Goal: Information Seeking & Learning: Find specific page/section

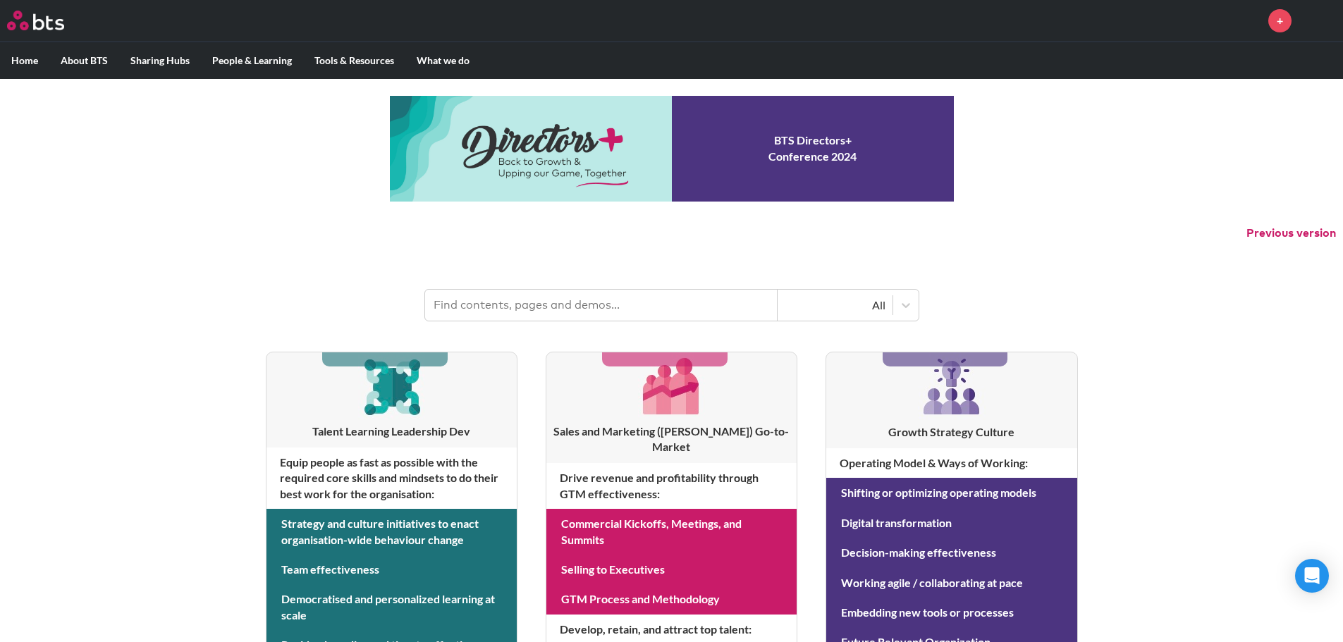
scroll to position [70, 0]
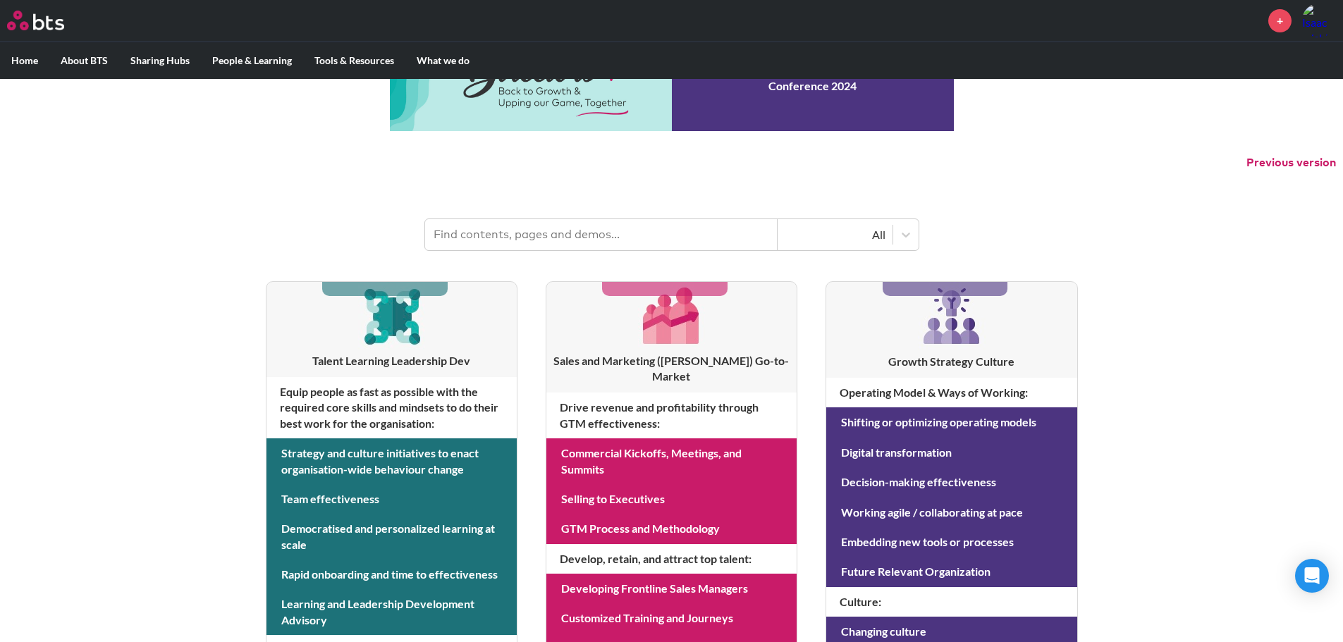
click at [572, 223] on input "text" at bounding box center [601, 234] width 352 height 31
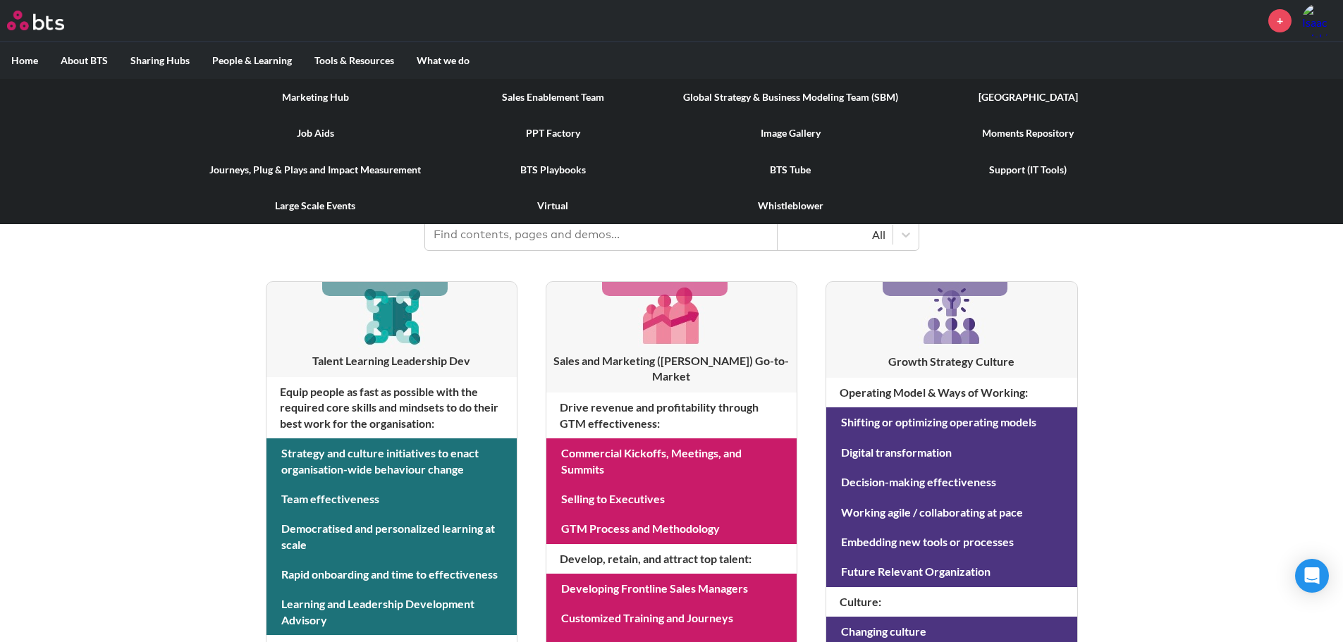
click at [331, 171] on link "Journeys, Plug & Plays and Impact Measurement" at bounding box center [316, 170] width 238 height 37
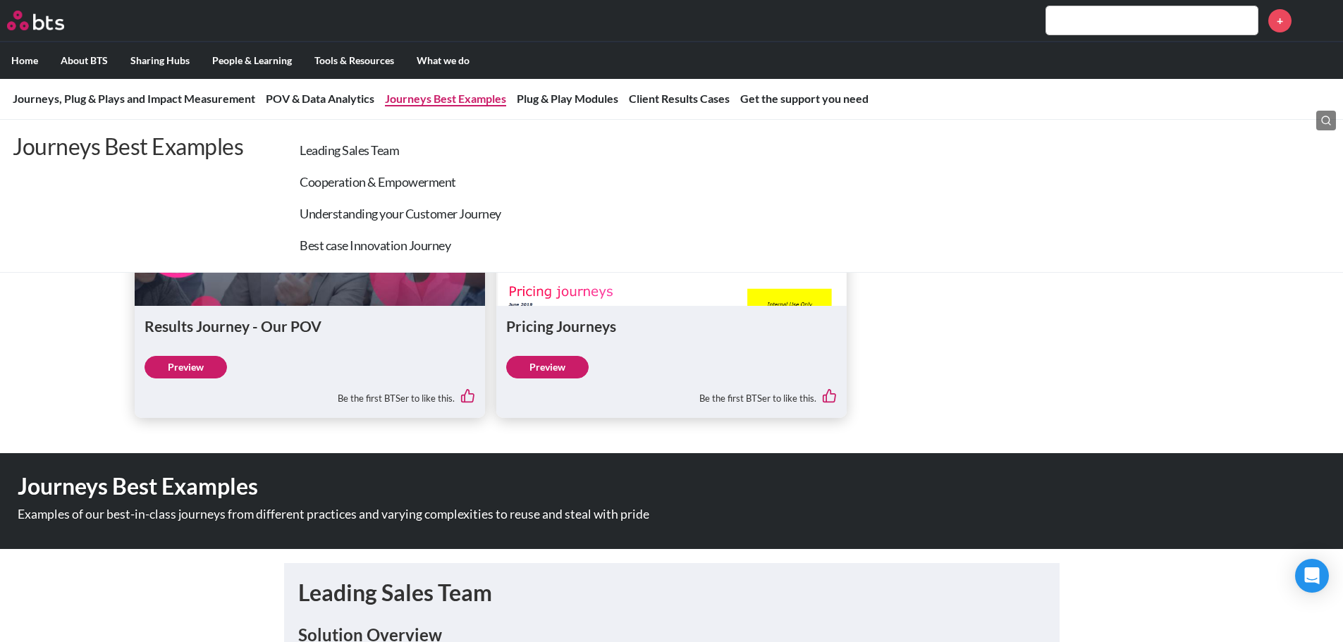
scroll to position [423, 0]
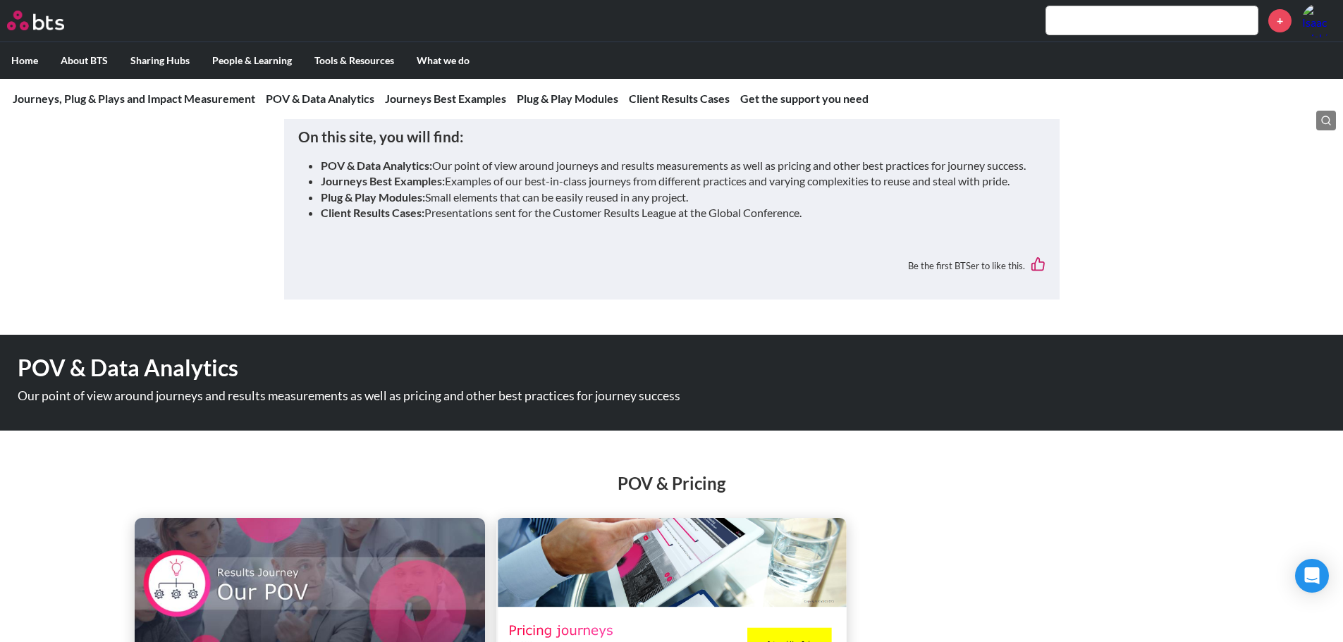
click at [1090, 22] on input "text" at bounding box center [1151, 20] width 211 height 28
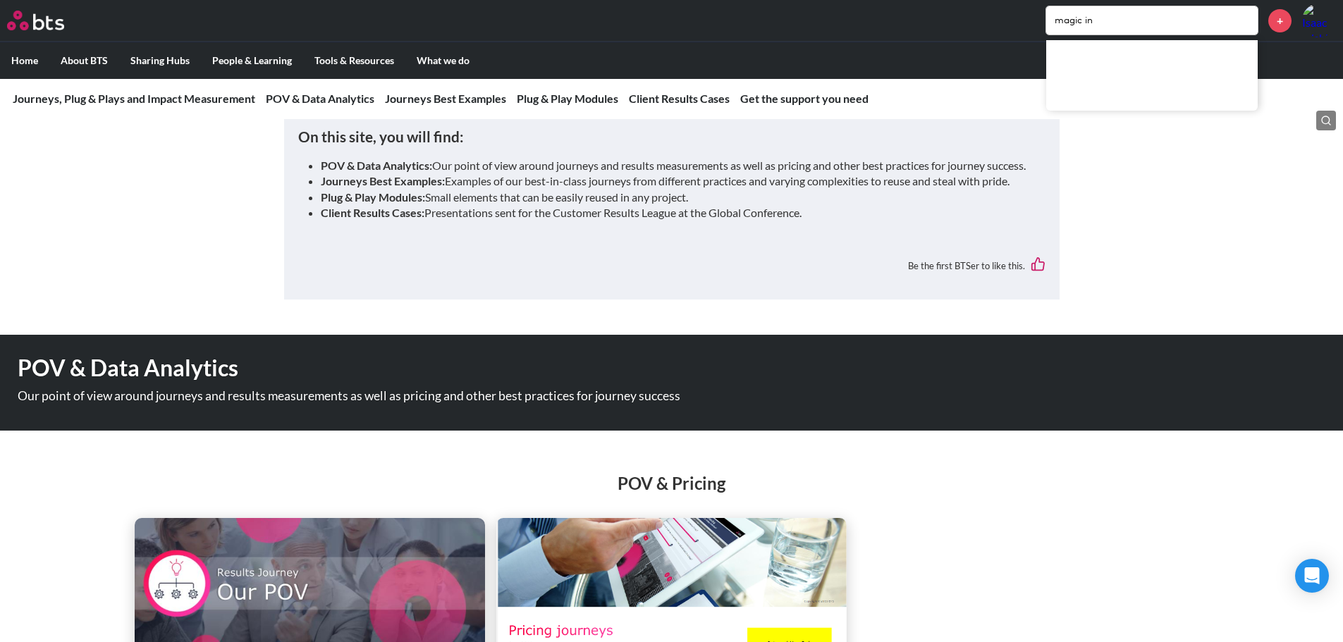
type input "magic in"
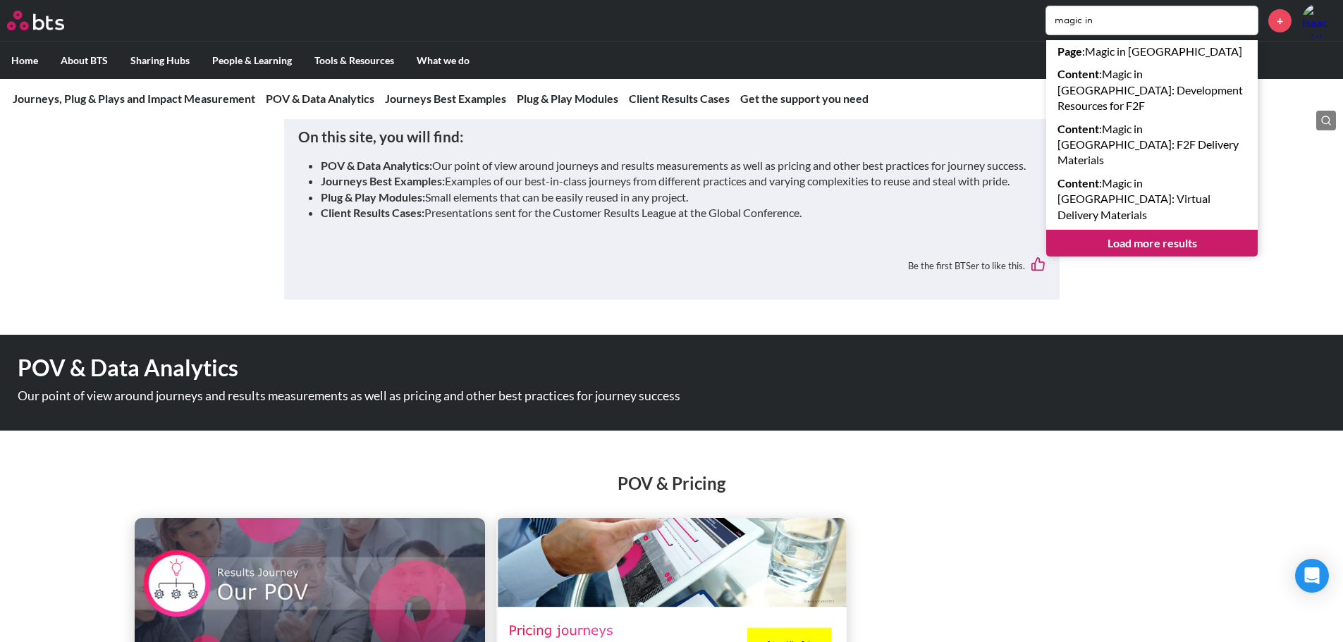
click at [1151, 230] on link "Load more results" at bounding box center [1151, 243] width 211 height 27
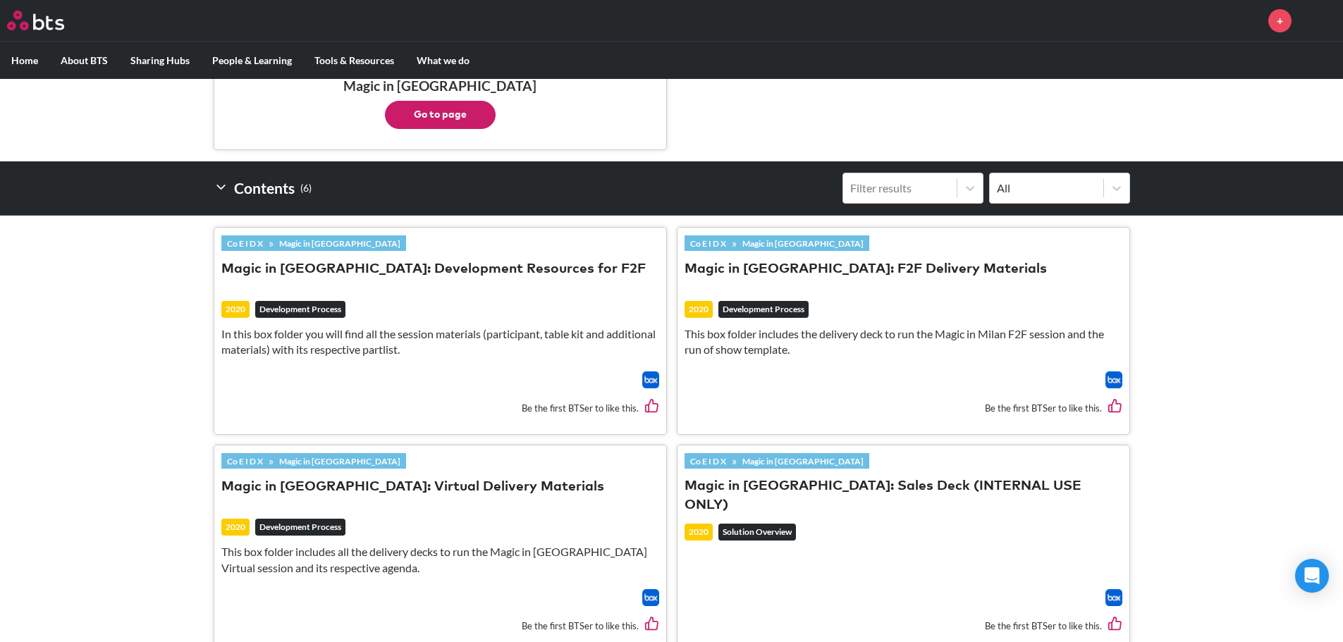
scroll to position [493, 0]
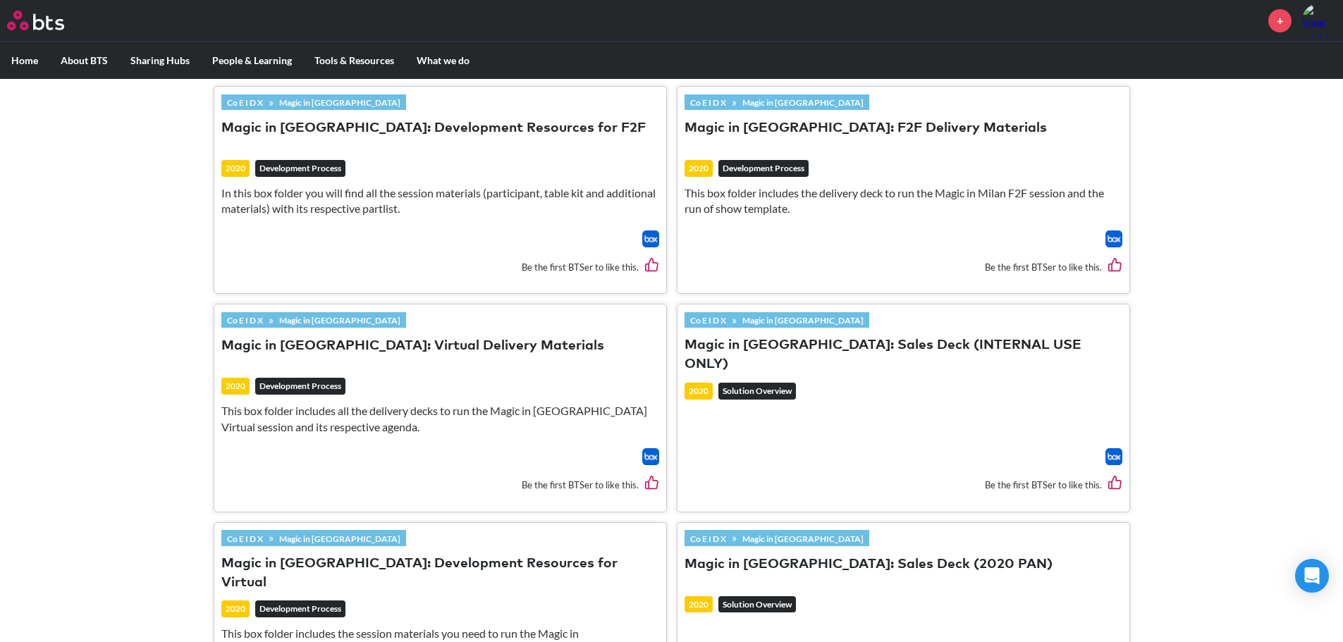
click at [299, 107] on link "Magic in [GEOGRAPHIC_DATA]" at bounding box center [339, 102] width 133 height 16
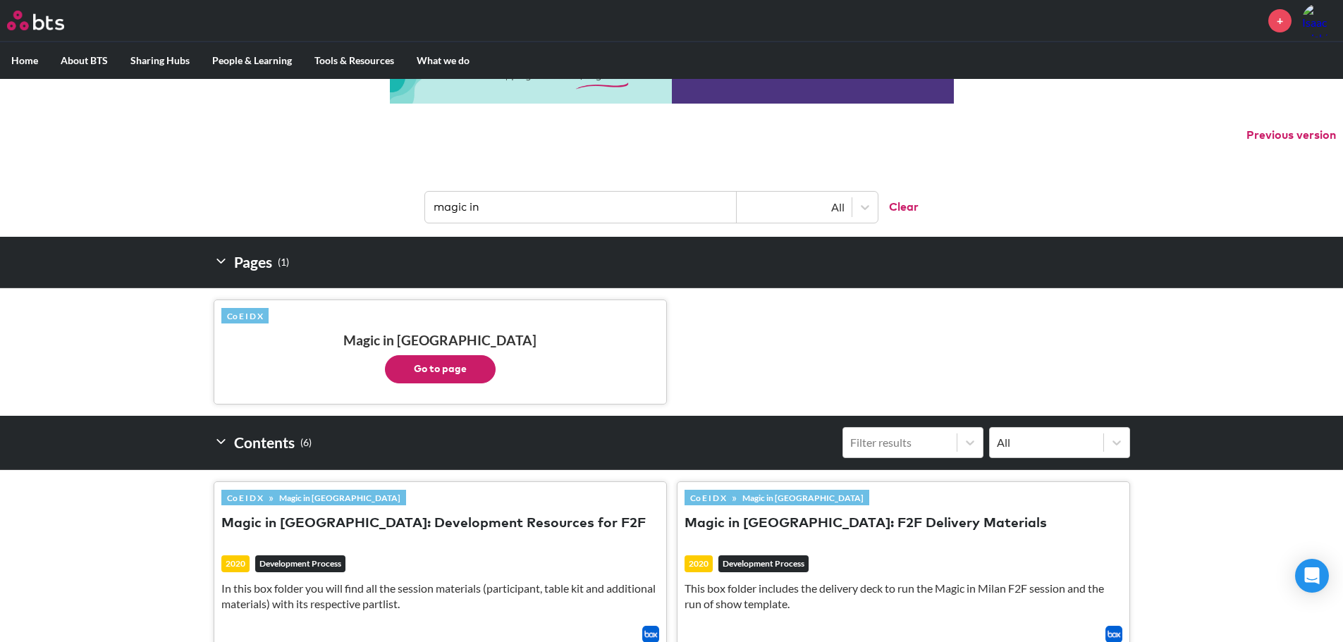
scroll to position [0, 0]
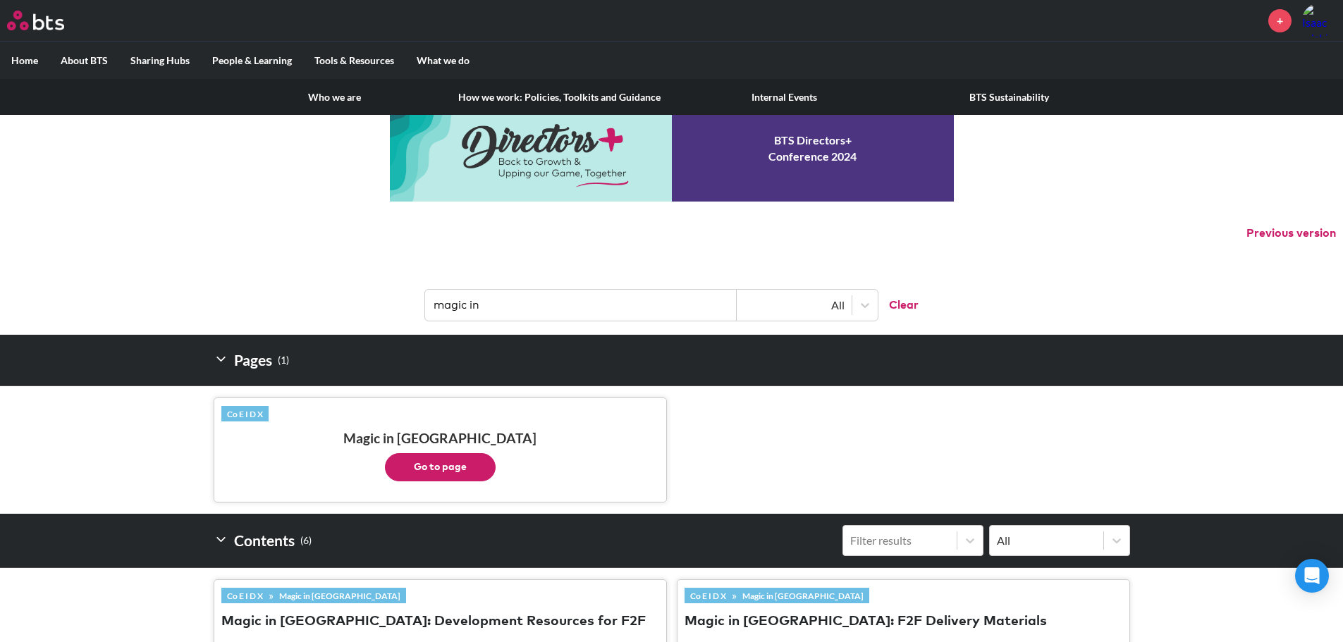
click at [541, 97] on link "How we work: Policies, Toolkits and Guidance" at bounding box center [559, 97] width 225 height 37
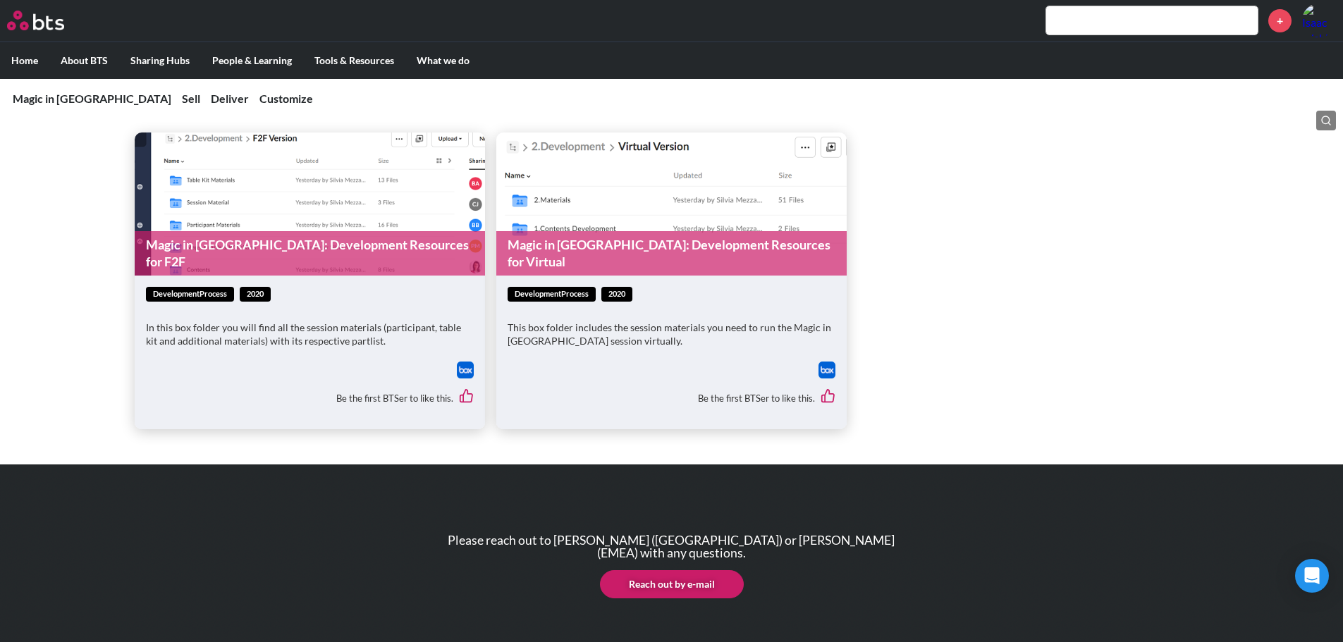
scroll to position [1480, 0]
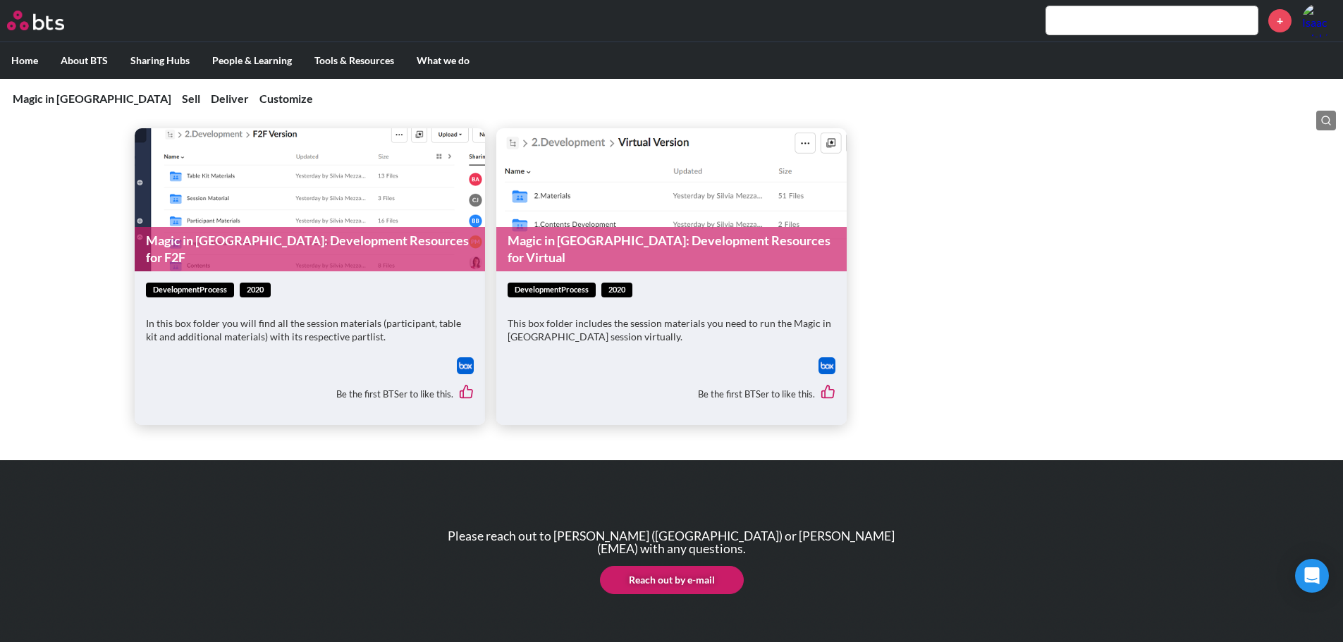
click at [295, 245] on link "Magic in Milan: Development Resources for F2F" at bounding box center [310, 249] width 350 height 44
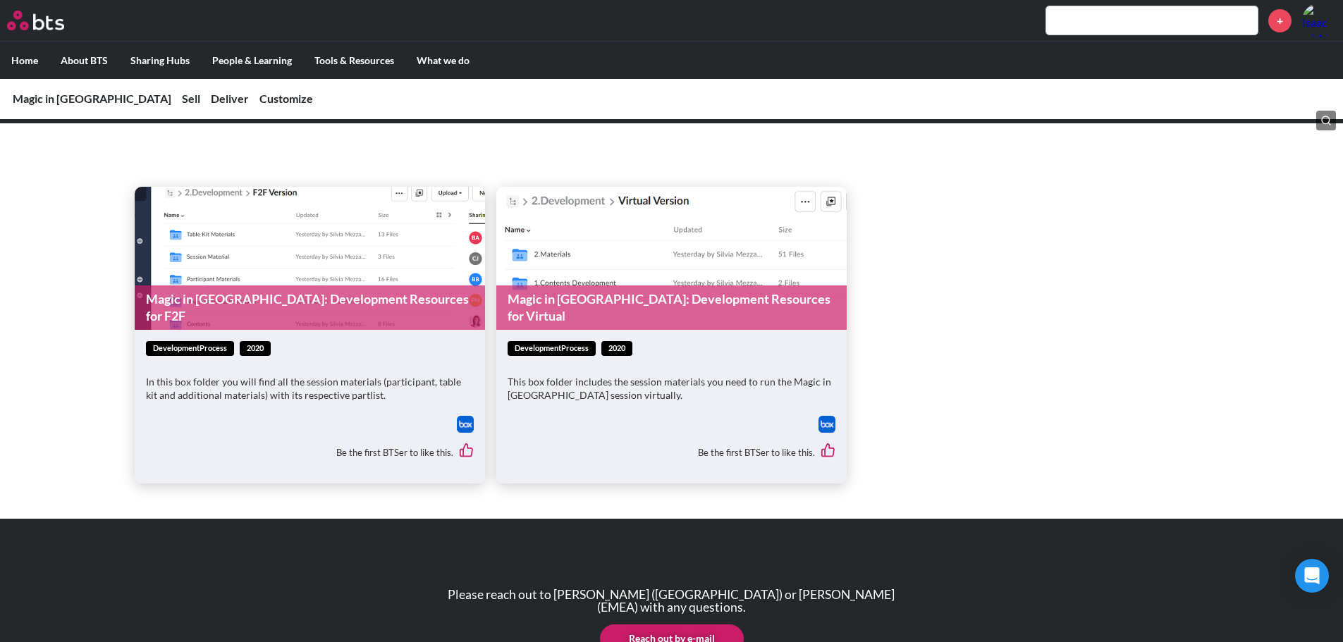
scroll to position [1339, 0]
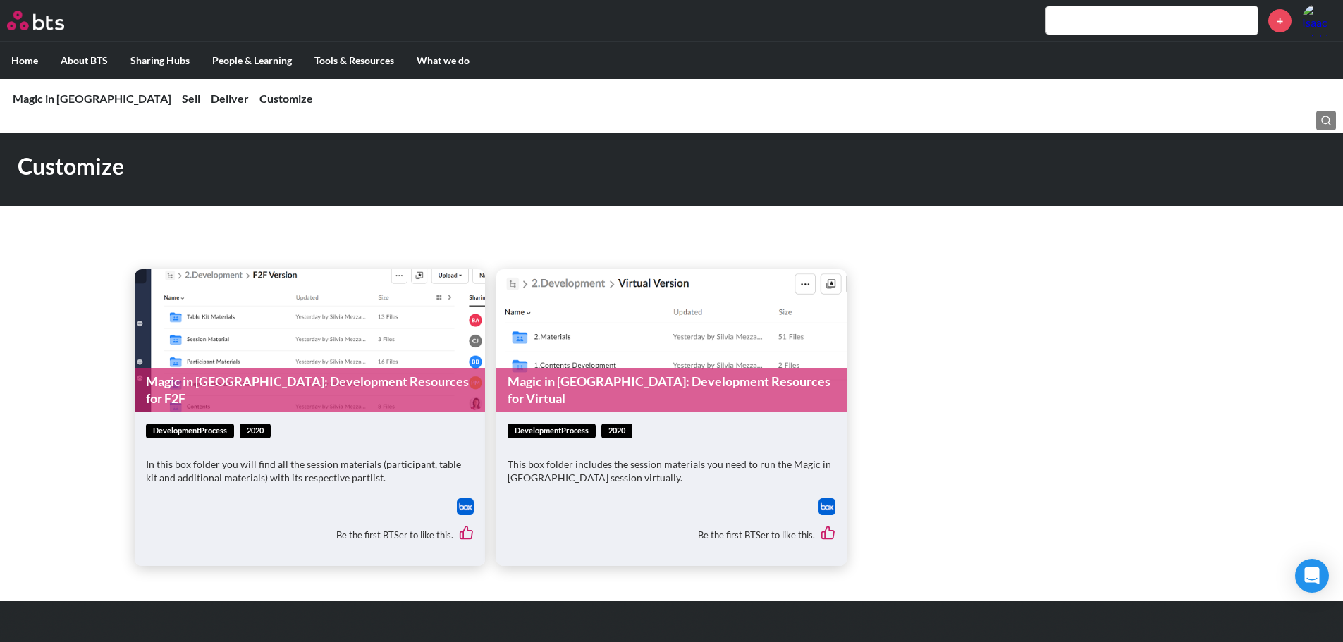
click at [562, 380] on link "Magic in Milan: Development Resources for Virtual" at bounding box center [671, 390] width 350 height 44
click at [250, 378] on link "Magic in Milan: Development Resources for F2F" at bounding box center [310, 390] width 350 height 44
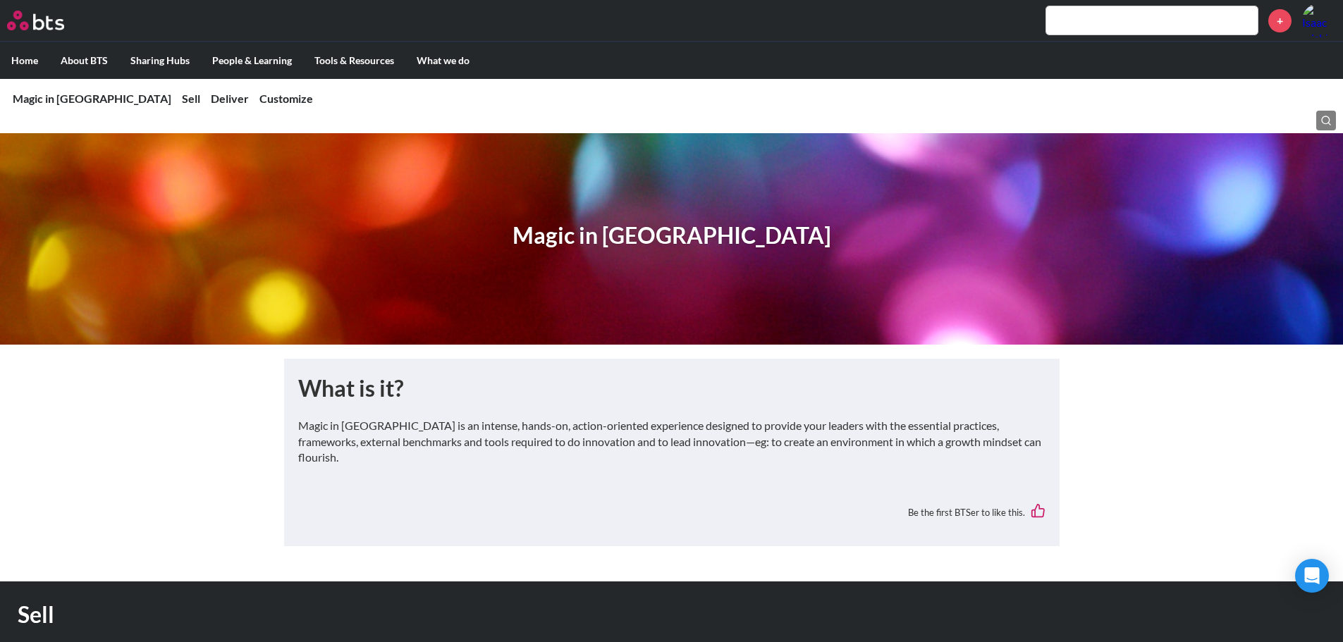
scroll to position [0, 0]
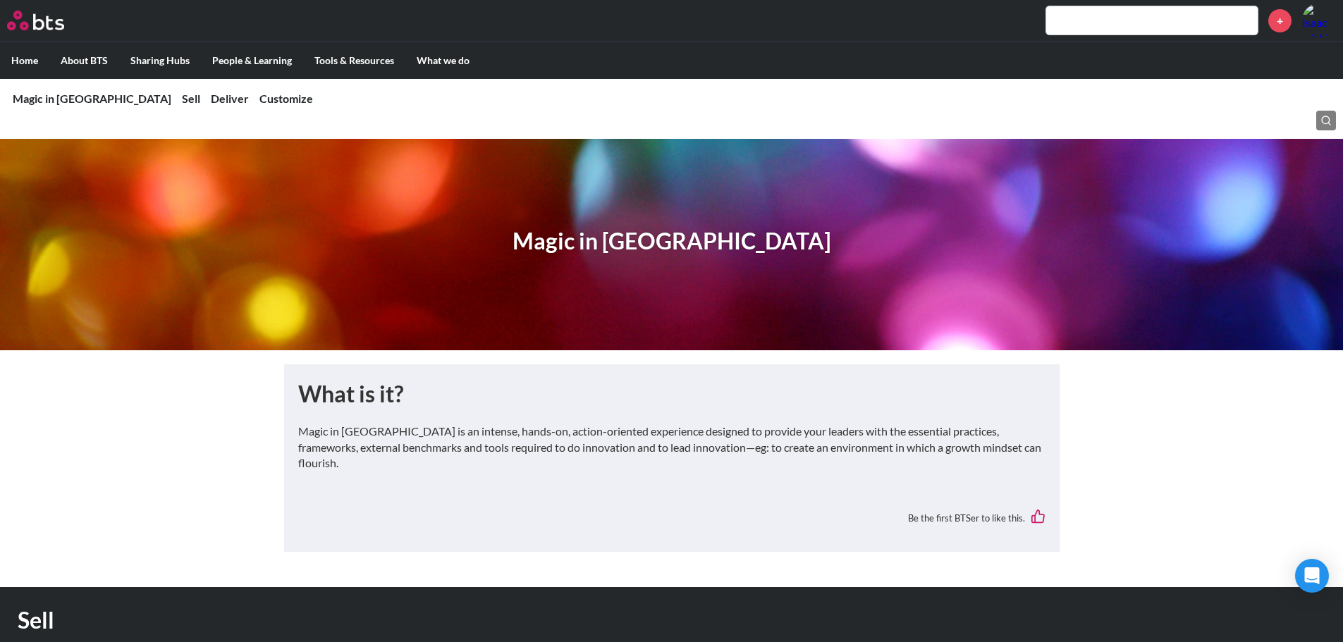
click at [1090, 27] on input "text" at bounding box center [1151, 20] width 211 height 28
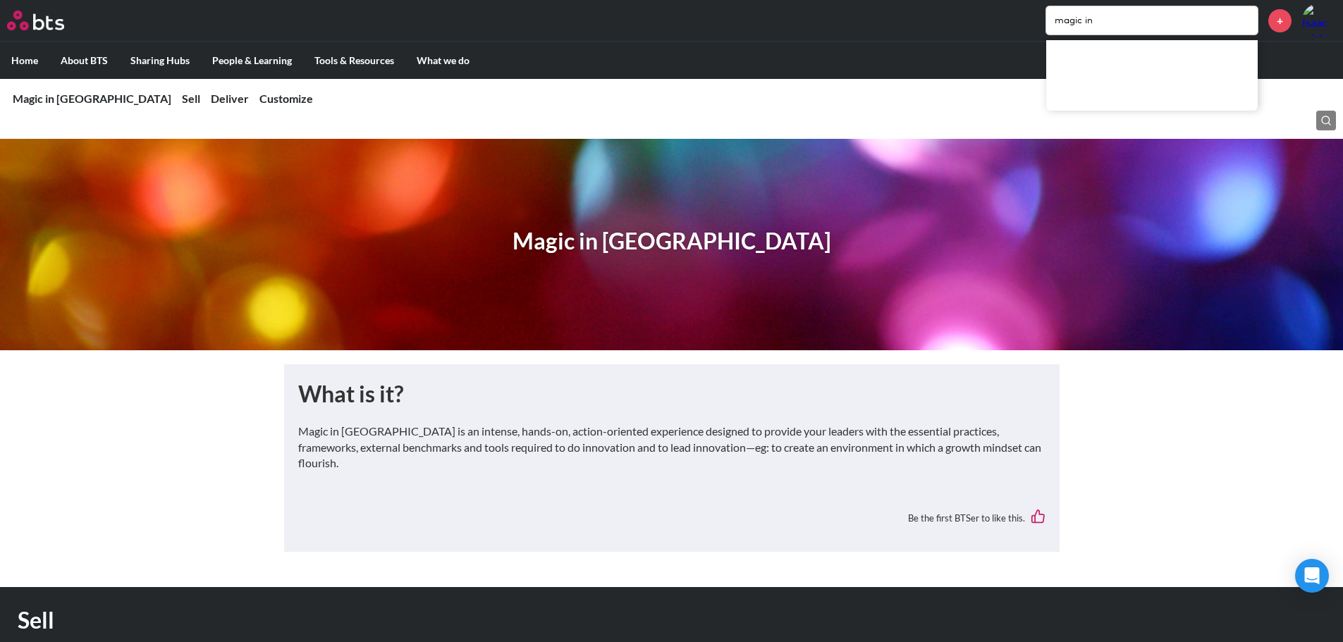
type input "magic in"
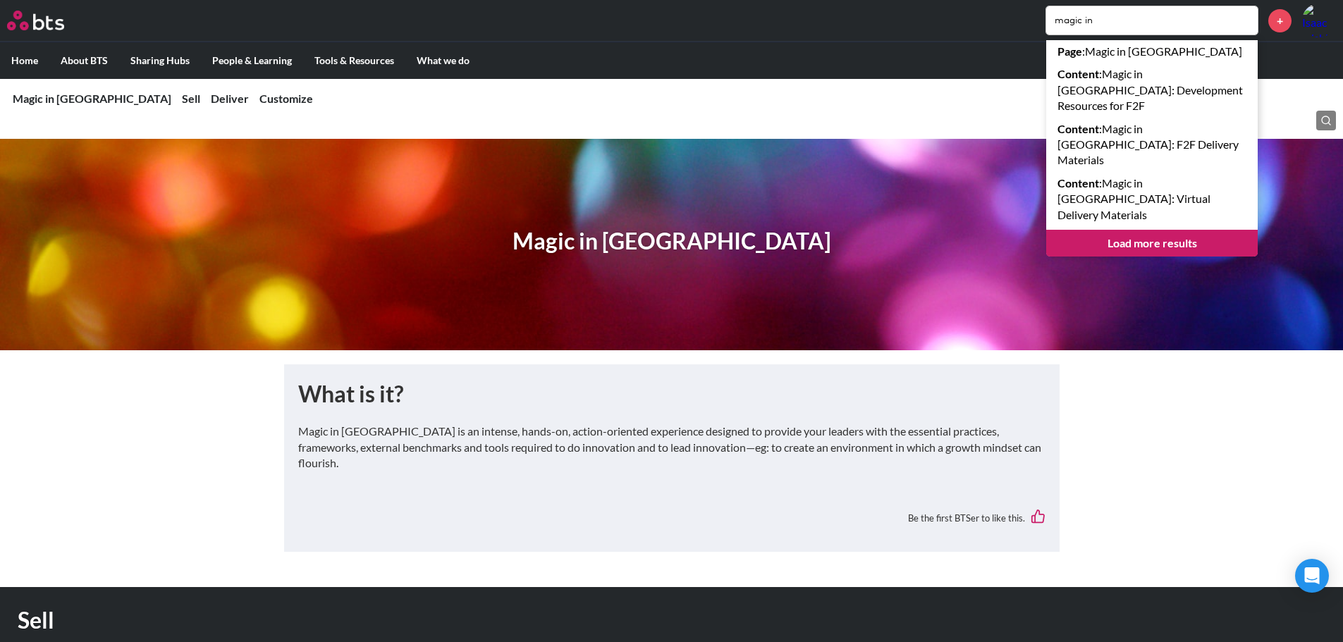
click at [1162, 230] on link "Load more results" at bounding box center [1151, 243] width 211 height 27
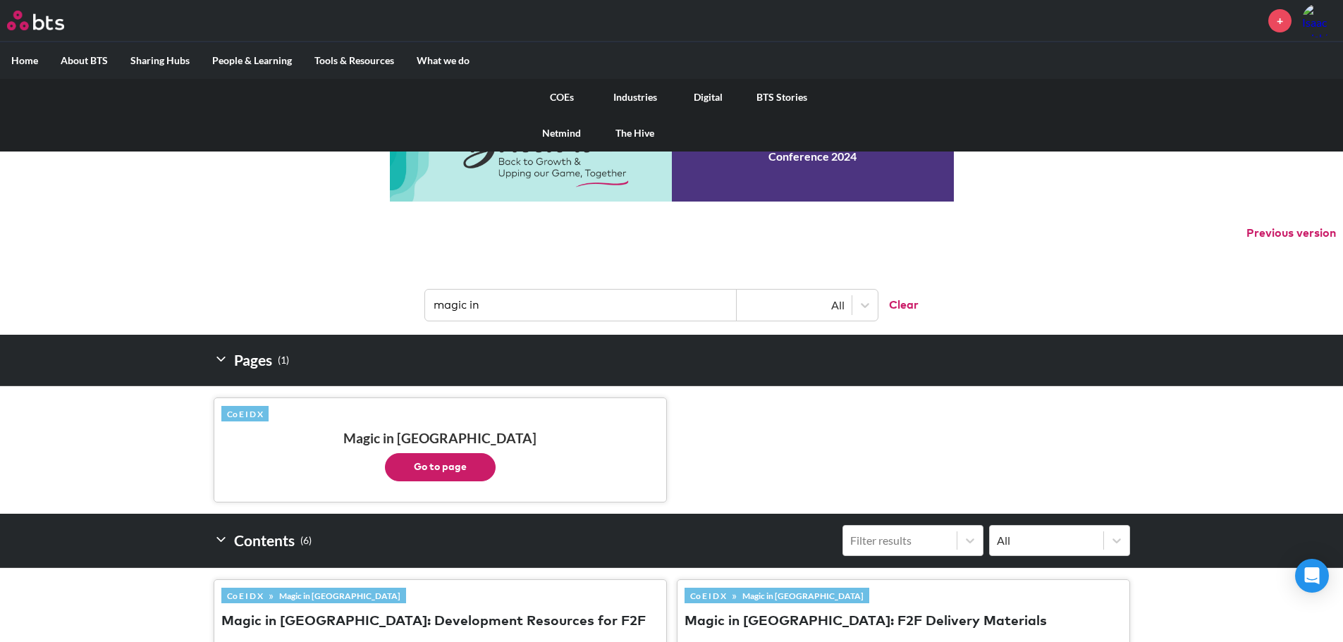
click at [558, 96] on link "COEs" at bounding box center [561, 97] width 73 height 37
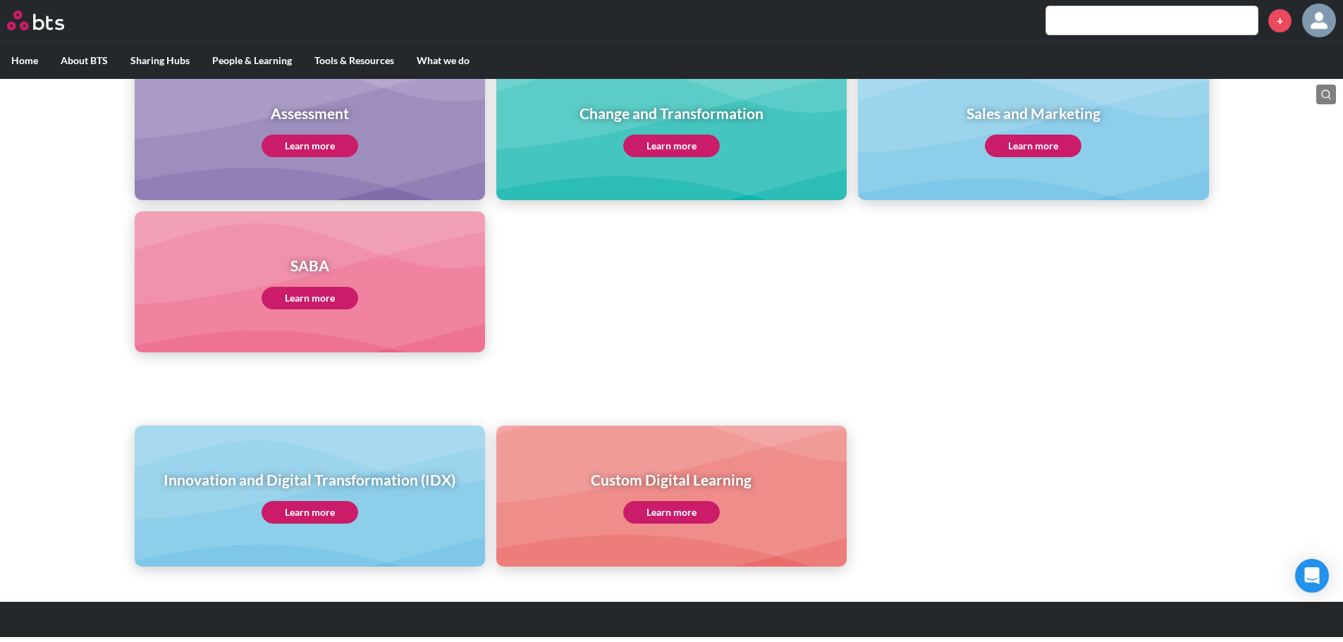
scroll to position [651, 0]
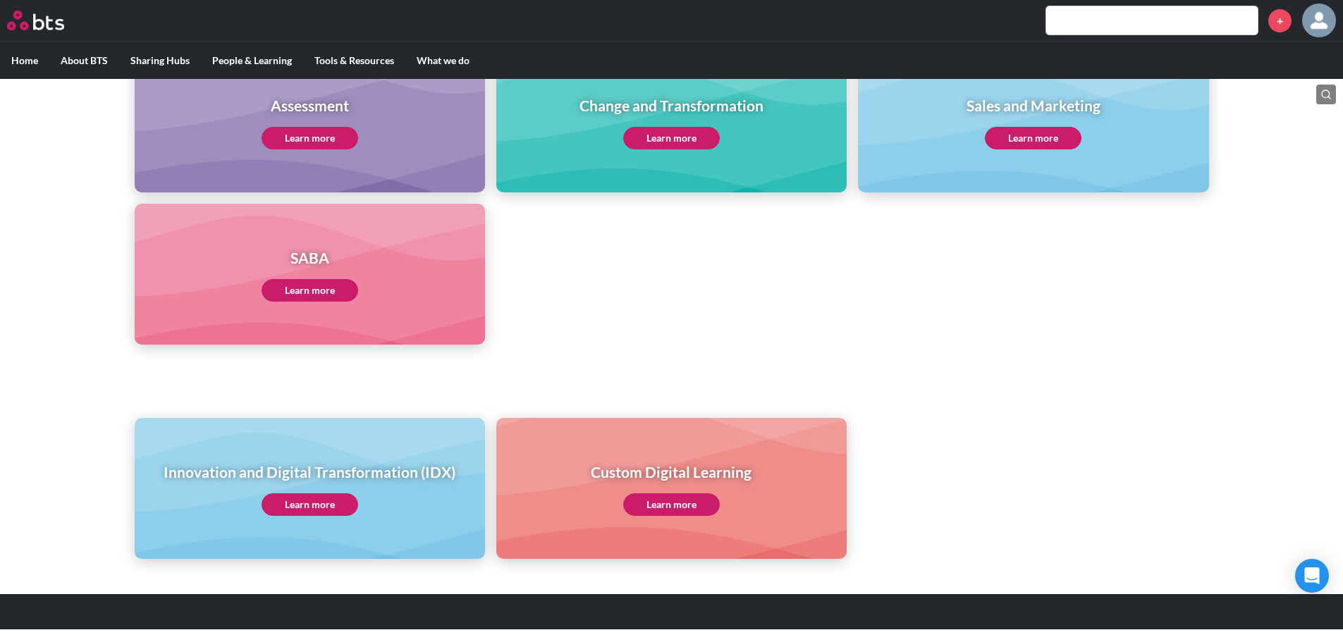
click at [320, 498] on link "Learn more" at bounding box center [309, 504] width 97 height 23
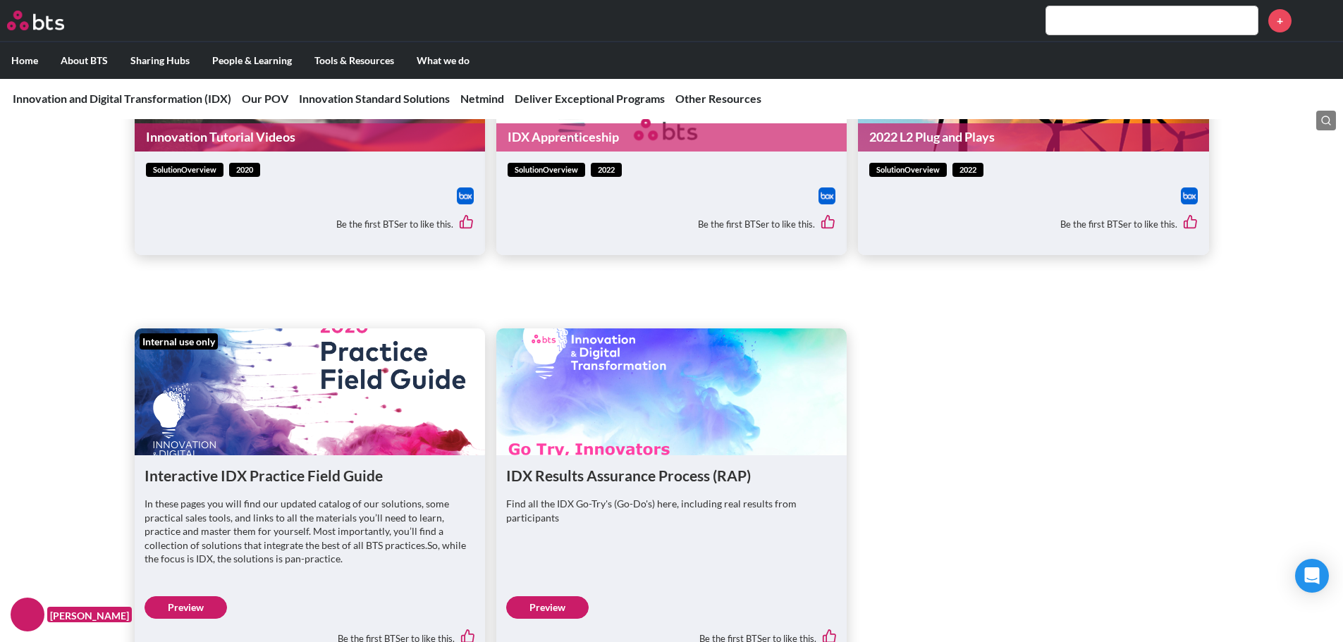
scroll to position [3991, 0]
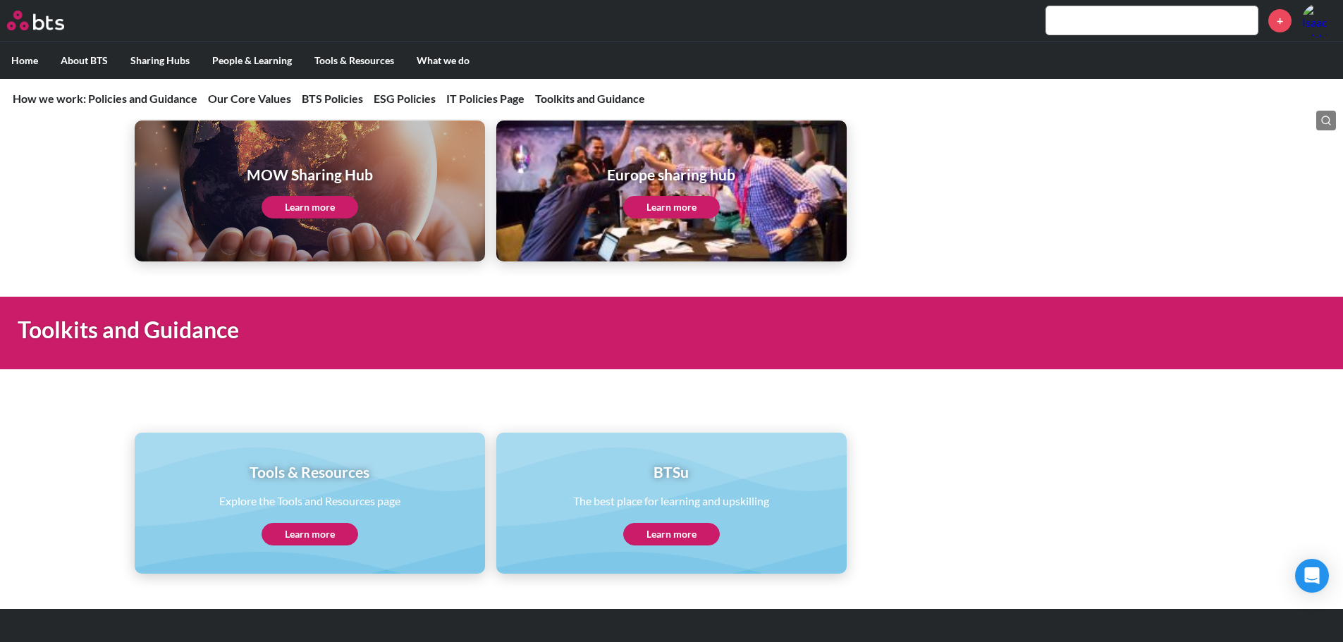
scroll to position [2834, 0]
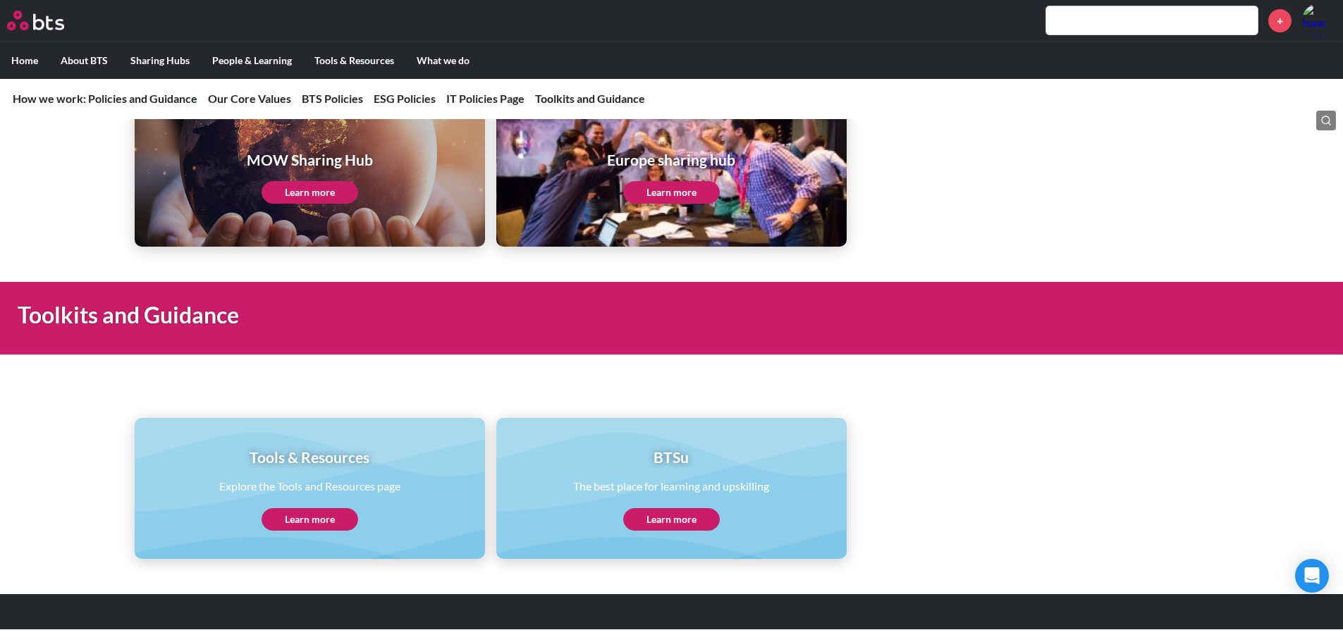
click at [307, 518] on link "Learn more" at bounding box center [309, 519] width 97 height 23
click at [1112, 11] on input "text" at bounding box center [1151, 20] width 211 height 28
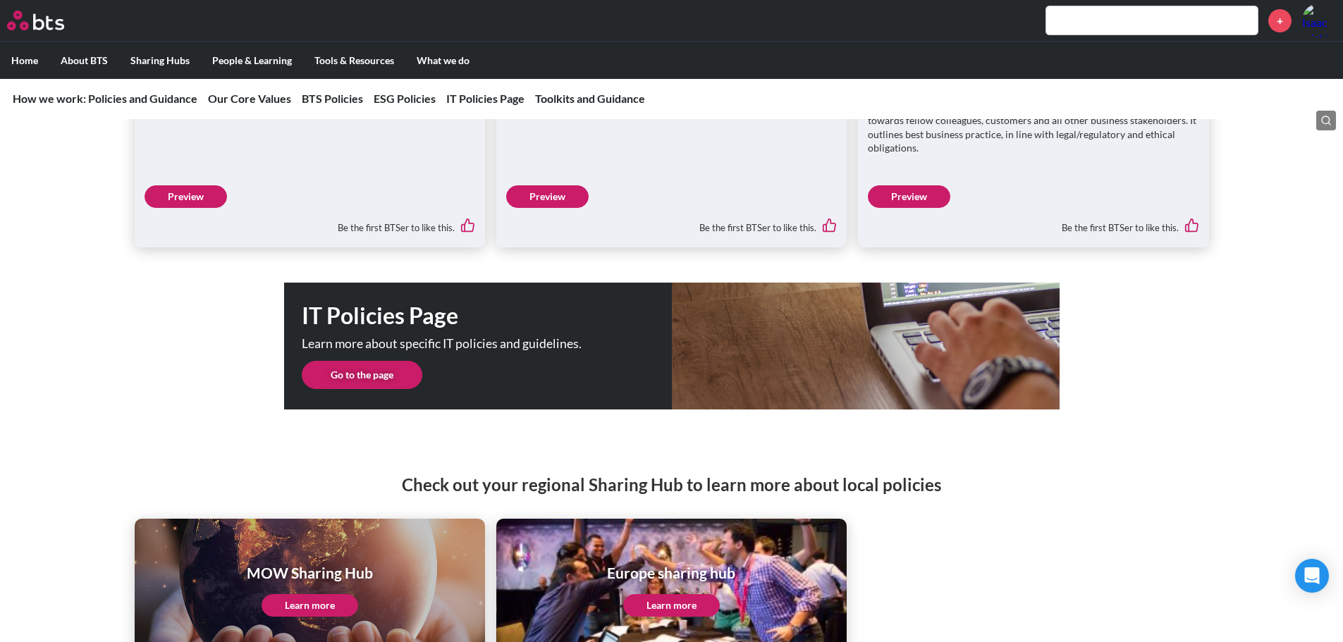
scroll to position [2411, 0]
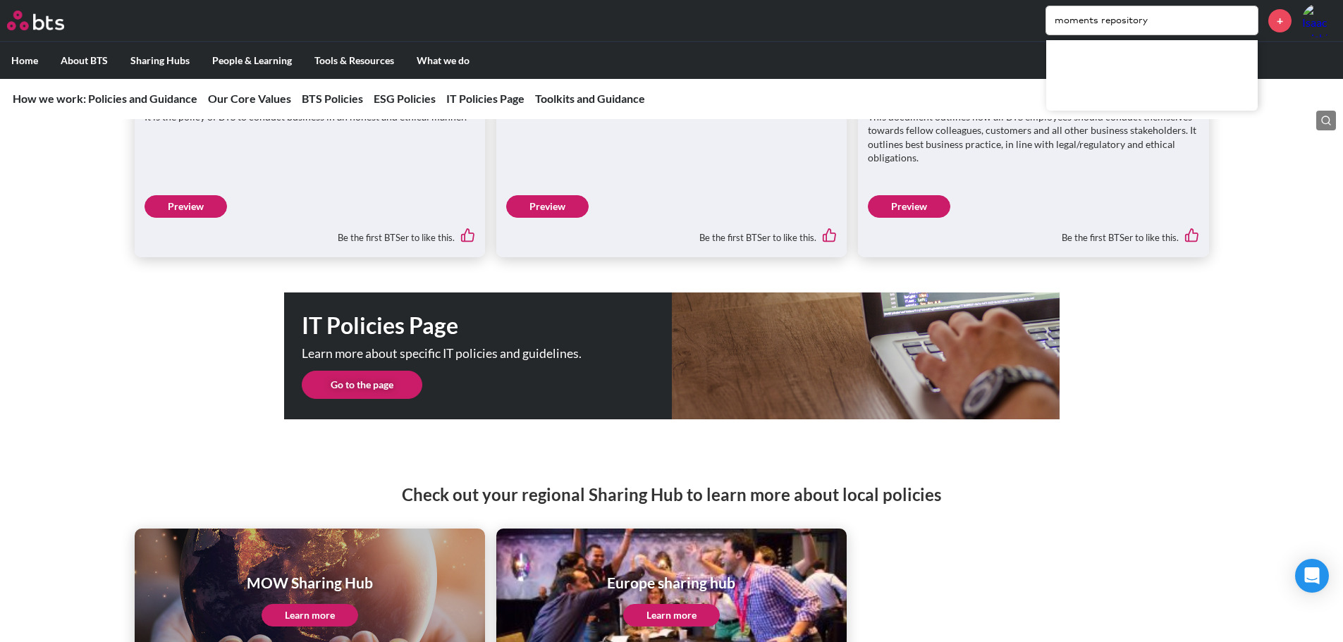
type input "moments repository"
click at [1108, 50] on link "Page : Moments Repository" at bounding box center [1151, 51] width 211 height 23
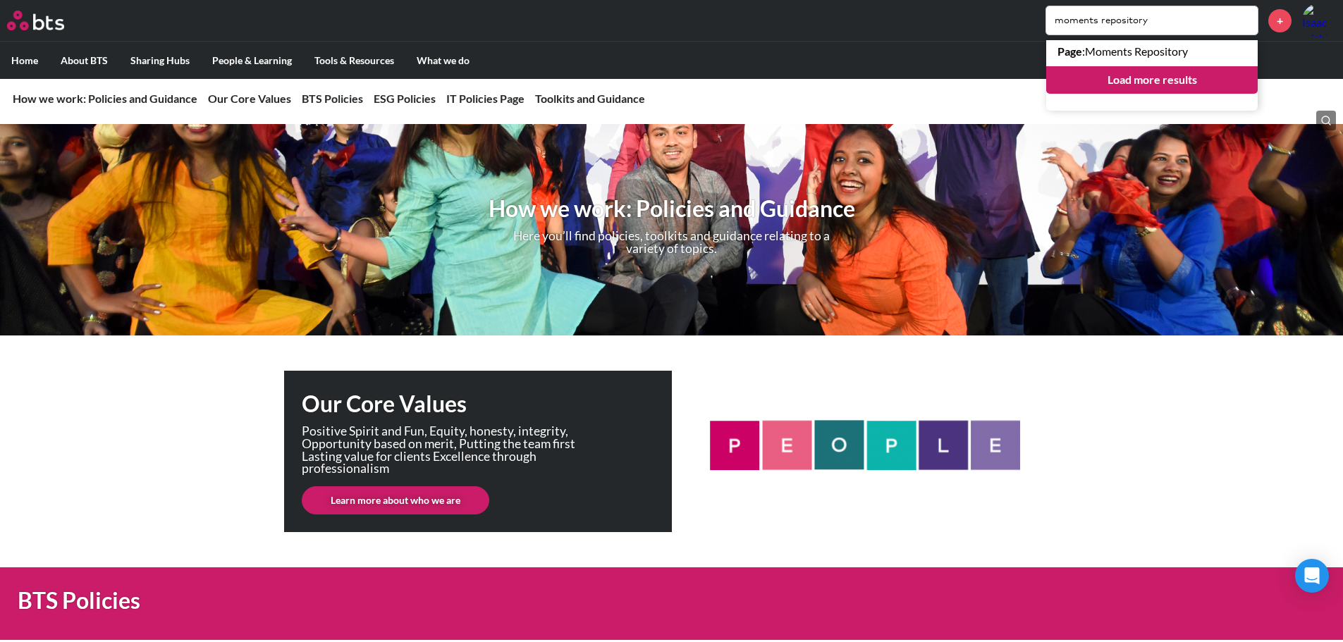
scroll to position [0, 0]
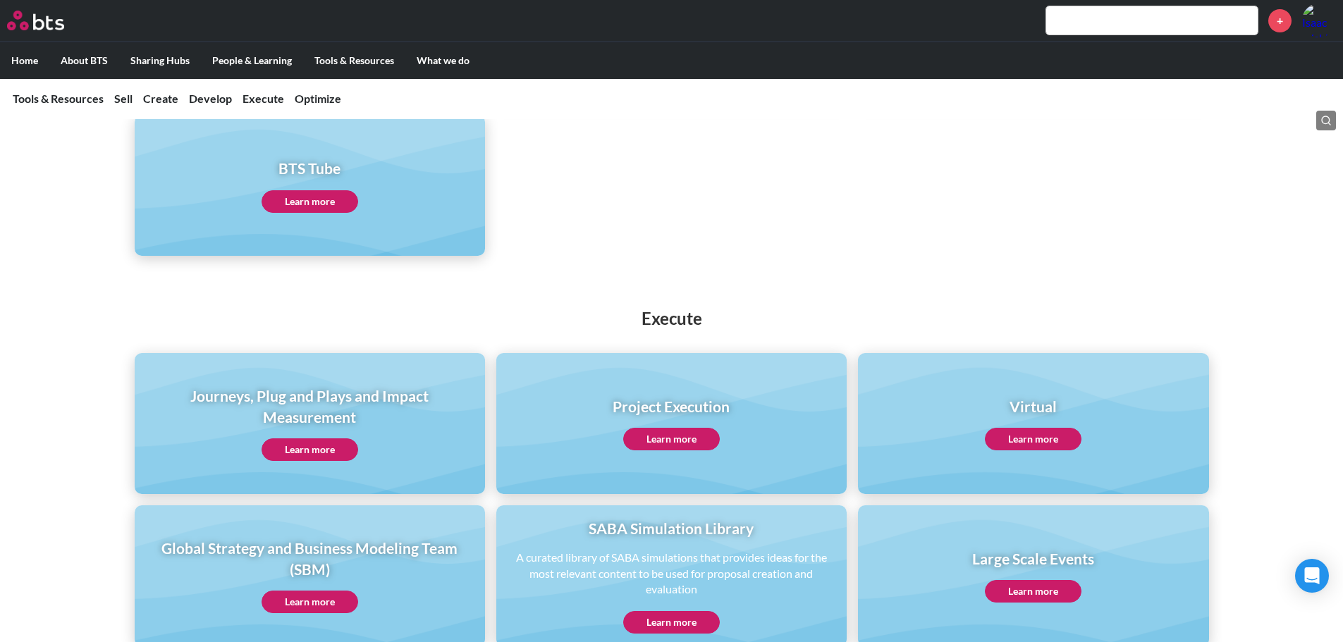
scroll to position [846, 0]
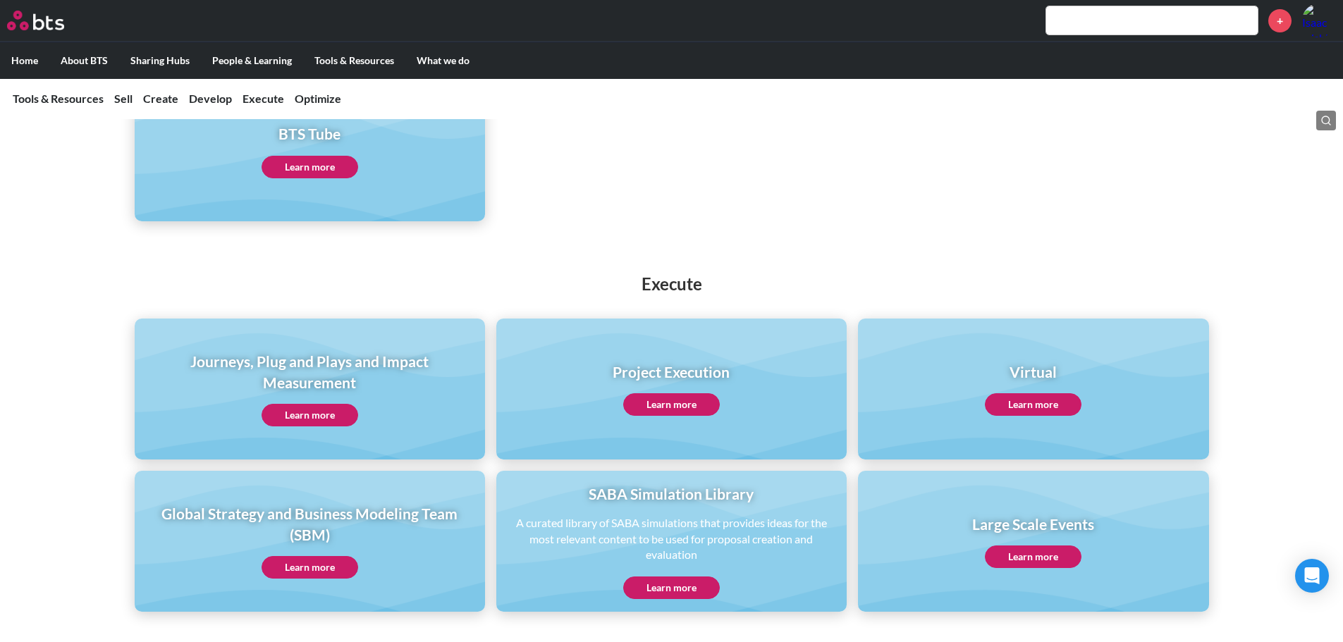
click at [303, 418] on link "Learn more" at bounding box center [309, 415] width 97 height 23
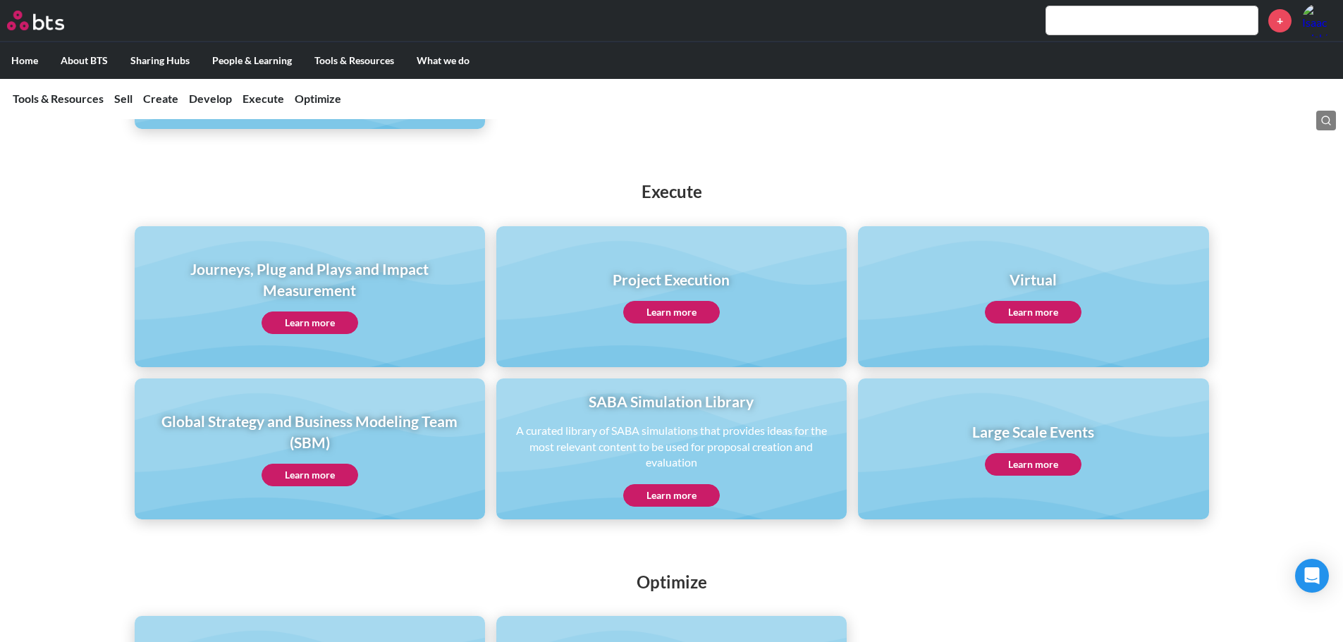
scroll to position [925, 0]
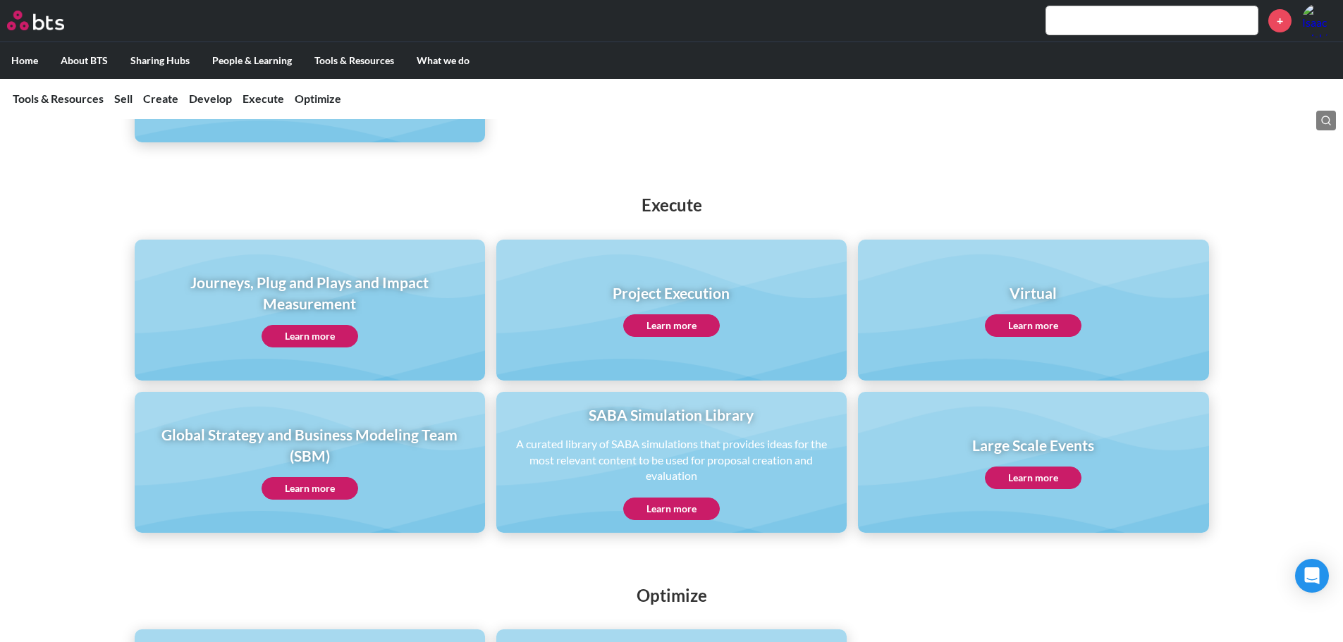
click at [669, 324] on link "Learn more" at bounding box center [671, 325] width 97 height 23
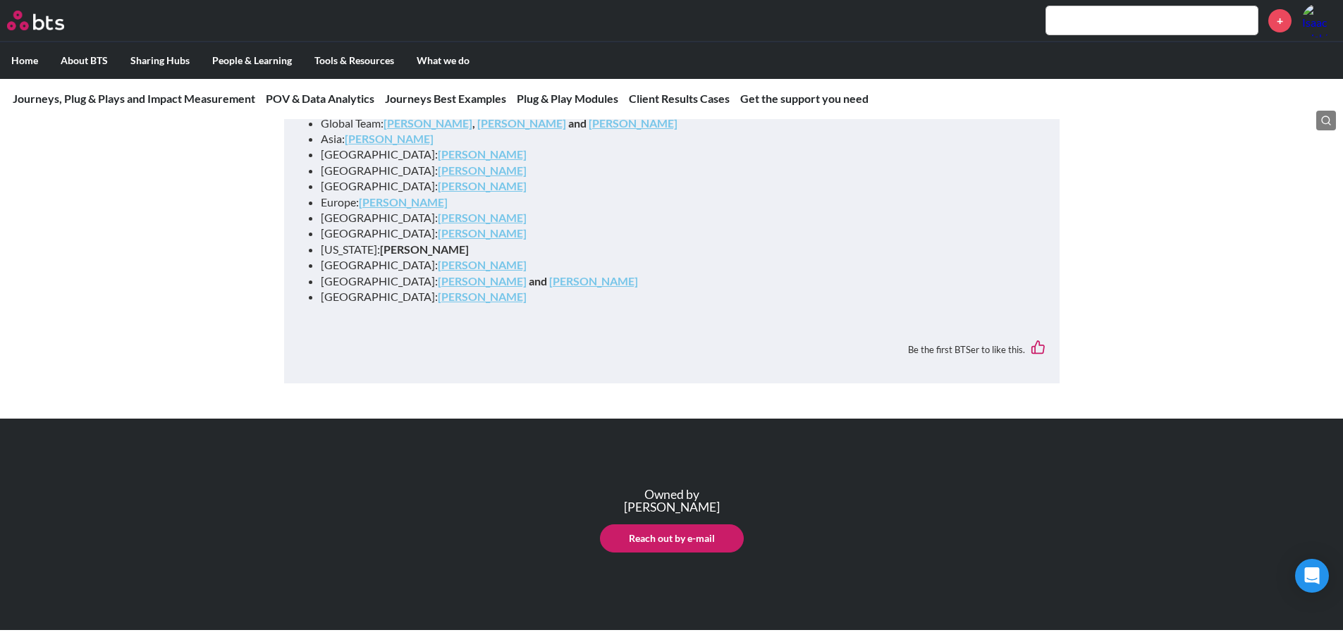
scroll to position [4080, 0]
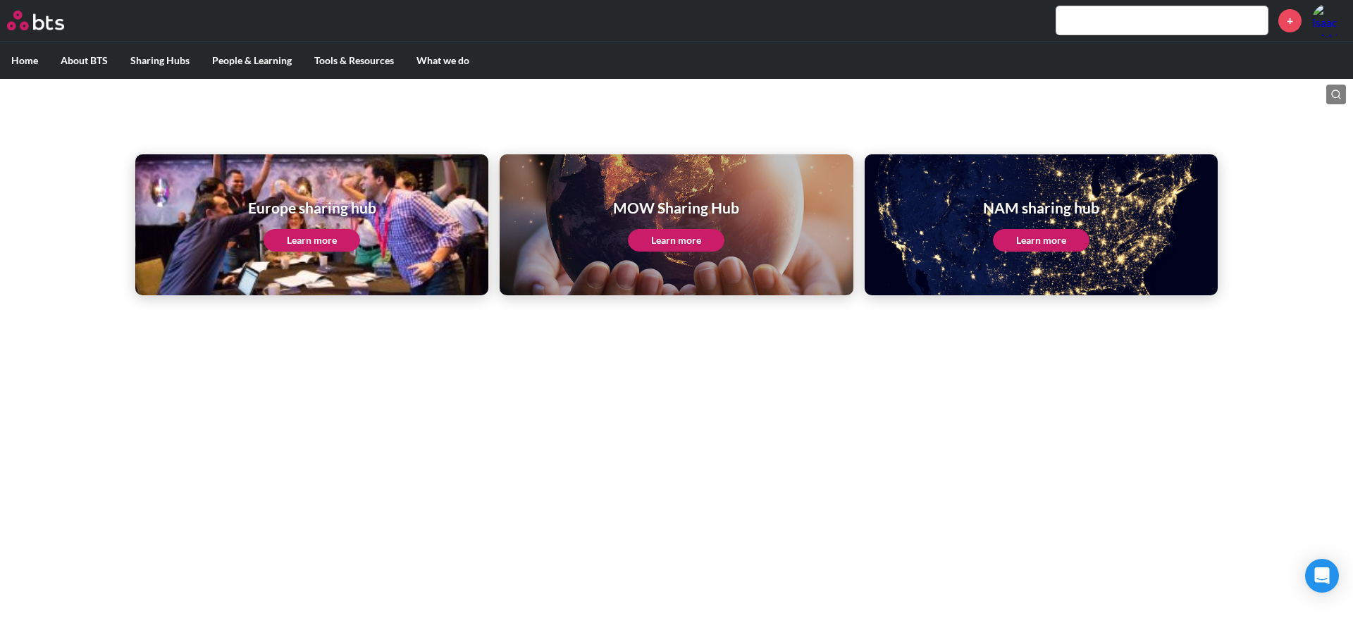
click at [1057, 244] on link "Learn more" at bounding box center [1041, 240] width 97 height 23
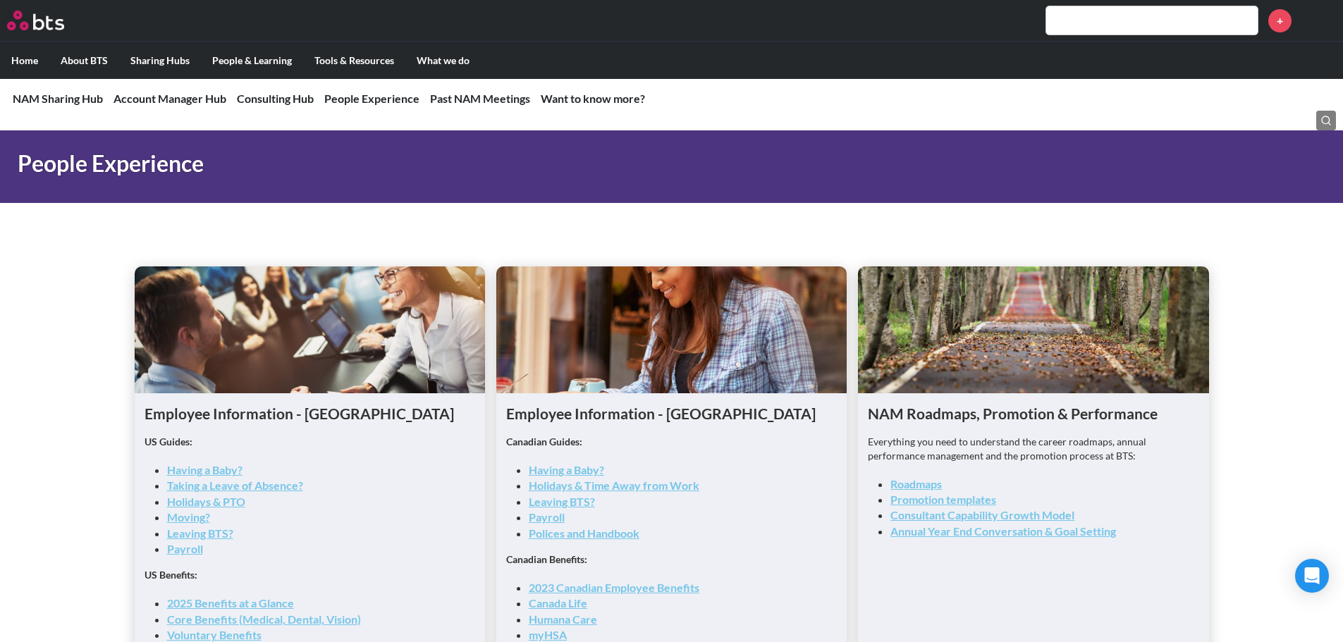
scroll to position [1833, 0]
